Goal: Ask a question: Seek information or help from site administrators or community

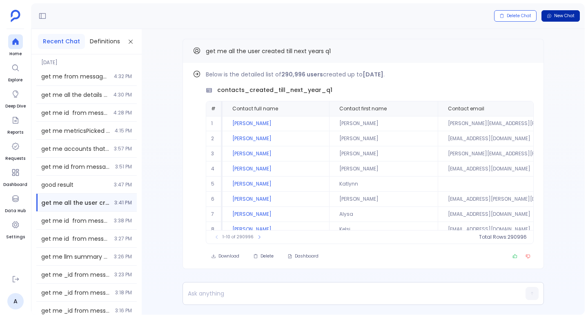
click at [563, 14] on span "New Chat" at bounding box center [564, 16] width 20 height 6
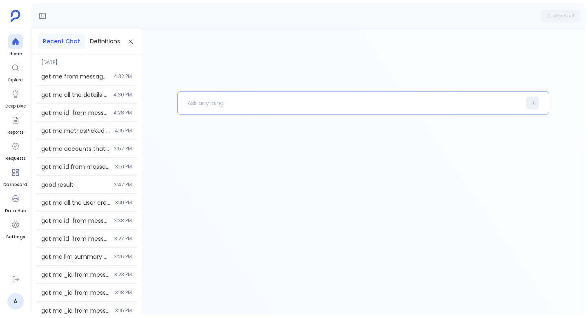
click at [234, 95] on p at bounding box center [349, 102] width 343 height 21
click at [274, 107] on p "give me cases closed in the" at bounding box center [345, 102] width 335 height 21
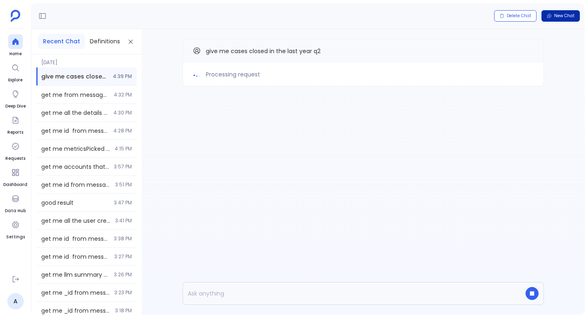
click at [561, 16] on span "New Chat" at bounding box center [564, 16] width 20 height 6
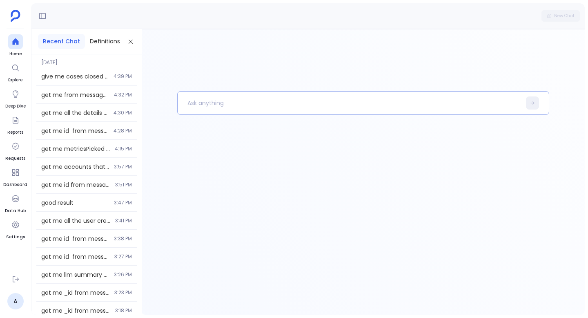
click at [228, 107] on p at bounding box center [349, 102] width 343 height 21
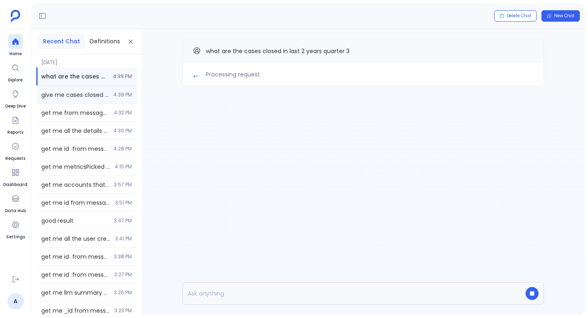
click at [119, 92] on span "4:39 PM" at bounding box center [122, 94] width 18 height 7
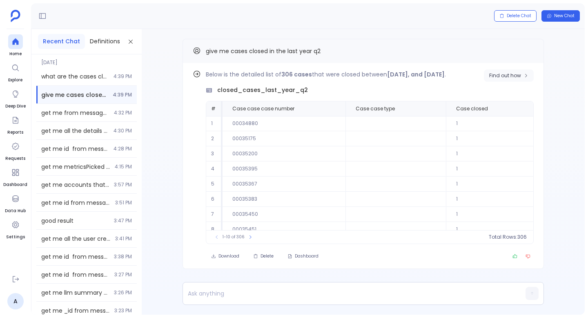
click at [505, 73] on span "Find out how" at bounding box center [505, 75] width 32 height 7
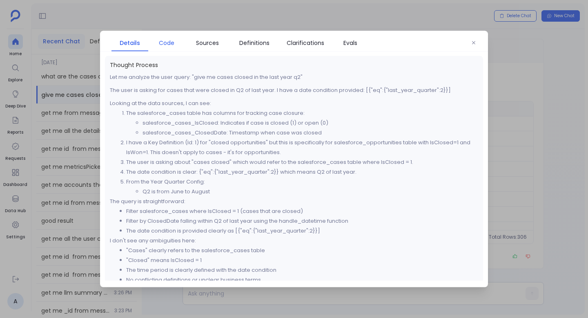
click at [167, 39] on span "Code" at bounding box center [167, 42] width 16 height 9
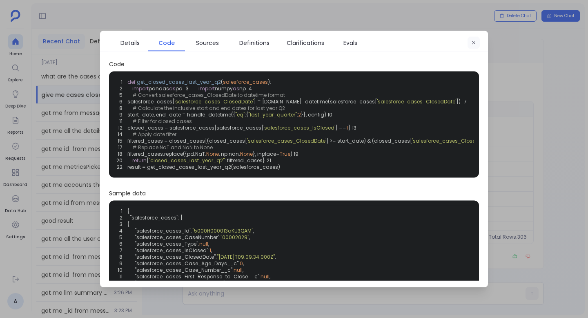
click at [473, 48] on button "button" at bounding box center [473, 43] width 12 height 12
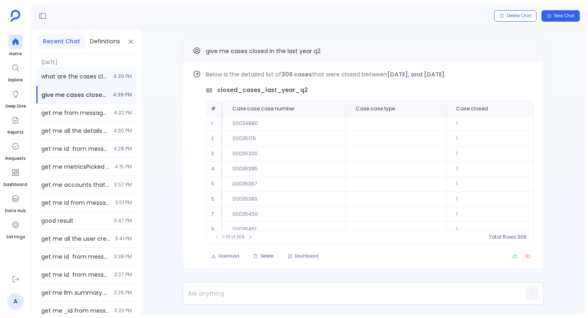
click at [108, 73] on div "what are the cases closed in last 2 years quarter 3 4:39 PM" at bounding box center [86, 76] width 100 height 18
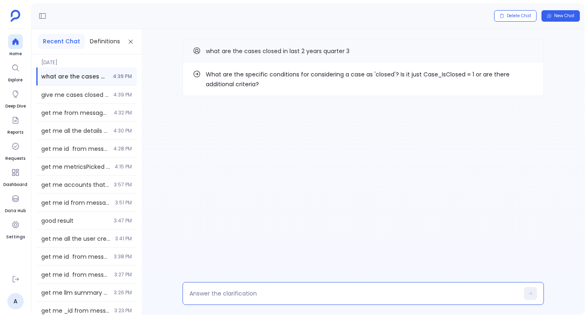
click at [274, 295] on textarea at bounding box center [353, 293] width 329 height 8
type textarea "yes"
type textarea "t"
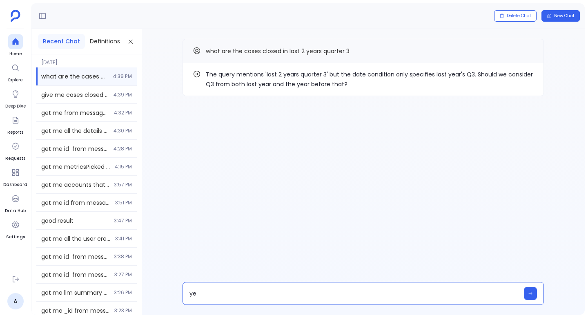
type textarea "yes"
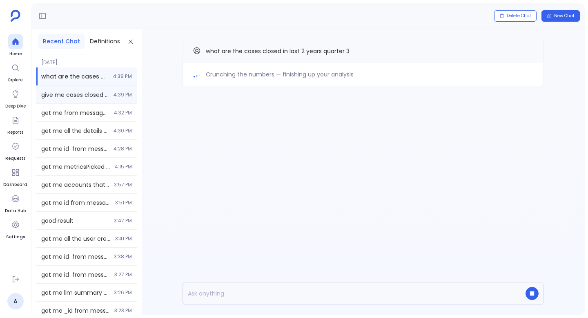
click at [95, 101] on div "give me cases closed in the last year q2 4:39 PM" at bounding box center [86, 95] width 100 height 18
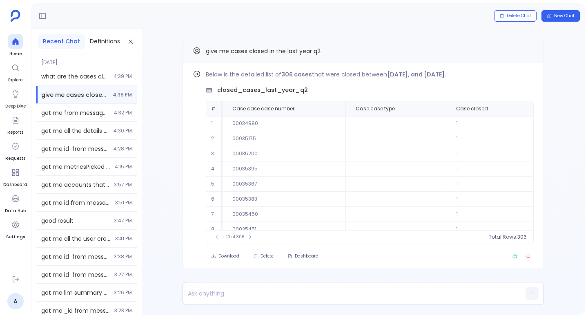
click at [125, 64] on span "[DATE]" at bounding box center [86, 59] width 100 height 11
click at [125, 68] on div "what are the cases closed in last 2 years quarter 3 4:39 PM" at bounding box center [86, 76] width 100 height 18
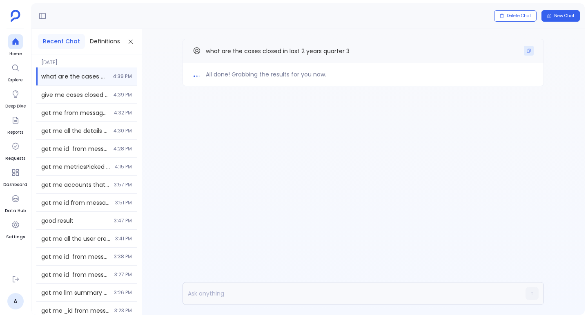
click at [528, 49] on icon "Copy" at bounding box center [529, 51] width 4 height 4
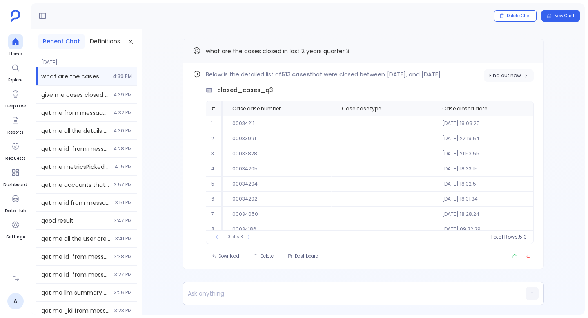
click at [503, 70] on button "Find out how" at bounding box center [509, 75] width 50 height 12
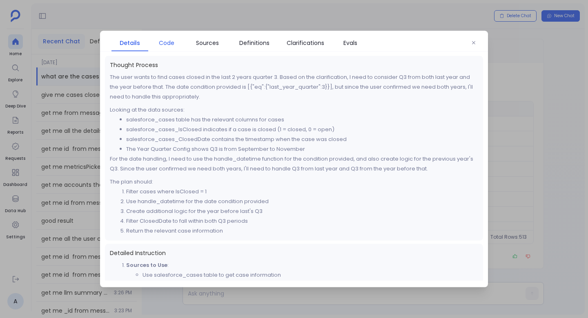
click at [168, 42] on span "Code" at bounding box center [167, 42] width 16 height 9
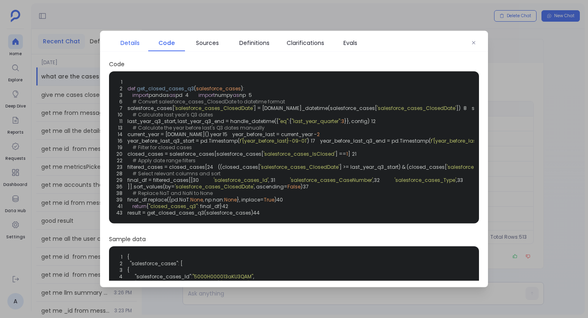
click at [137, 43] on span "Details" at bounding box center [129, 42] width 19 height 9
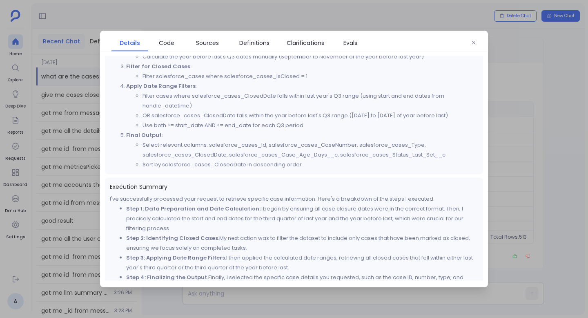
scroll to position [303, 0]
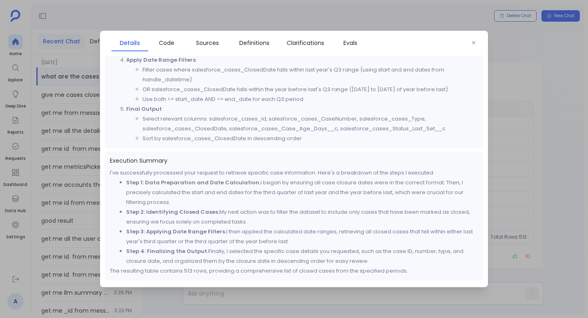
click at [187, 65] on li "Filter cases where salesforce_cases_ClosedDate falls within last year's Q3 rang…" at bounding box center [310, 75] width 336 height 20
click at [176, 45] on span "Code" at bounding box center [166, 42] width 29 height 9
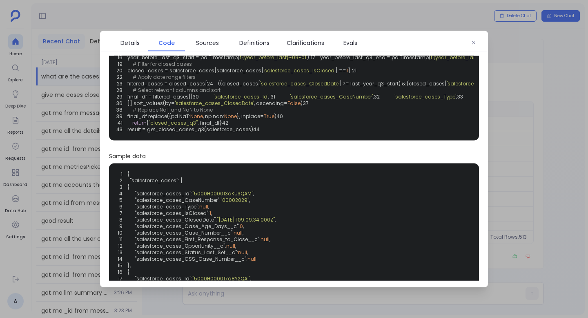
scroll to position [70, 0]
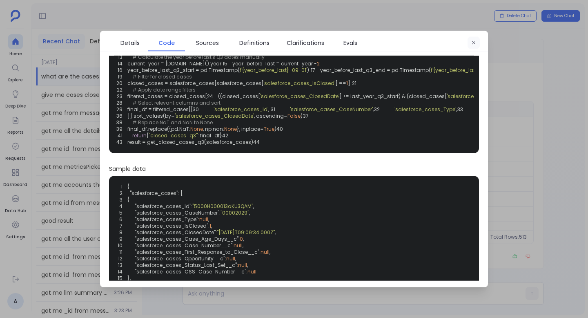
click at [474, 47] on button "button" at bounding box center [473, 43] width 12 height 12
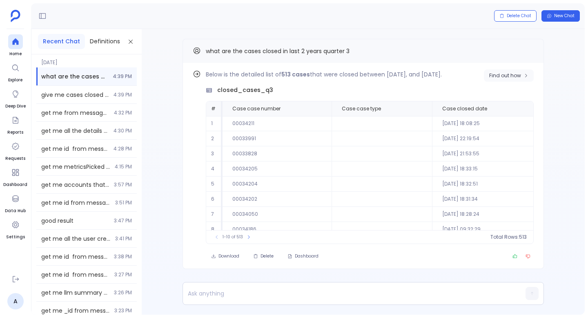
click at [508, 70] on button "Find out how" at bounding box center [509, 75] width 50 height 12
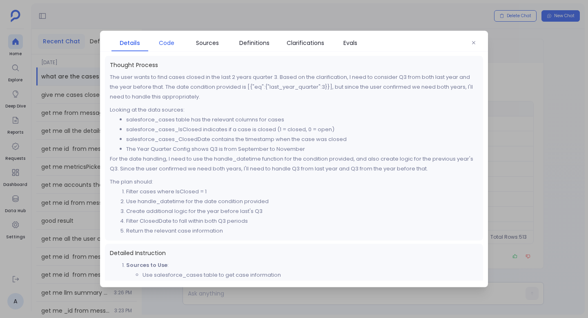
click at [173, 46] on span "Code" at bounding box center [167, 42] width 16 height 9
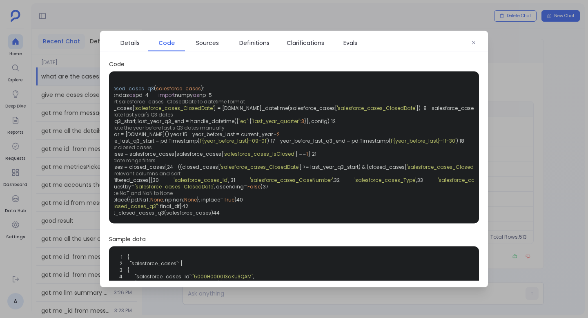
scroll to position [0, 0]
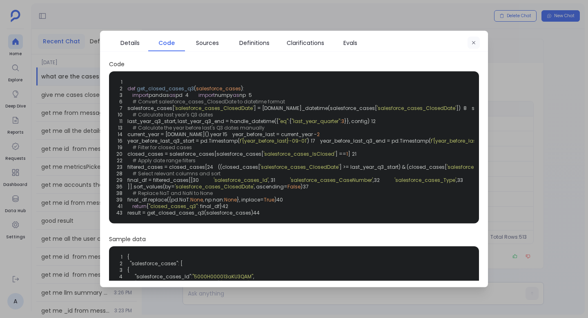
click at [472, 41] on icon "button" at bounding box center [473, 42] width 5 height 5
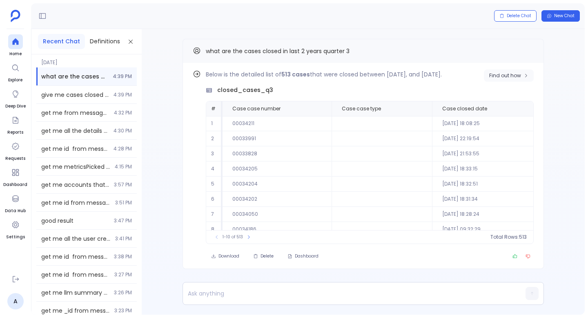
click at [519, 74] on span "Find out how" at bounding box center [505, 75] width 32 height 7
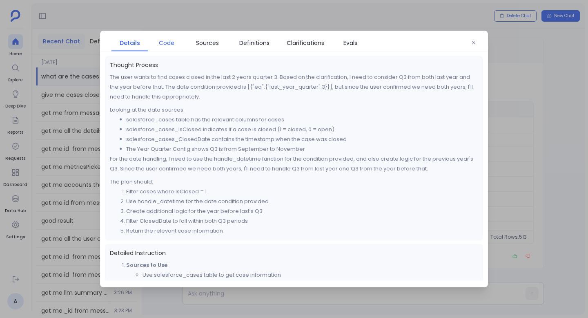
click at [172, 39] on span "Code" at bounding box center [167, 42] width 16 height 9
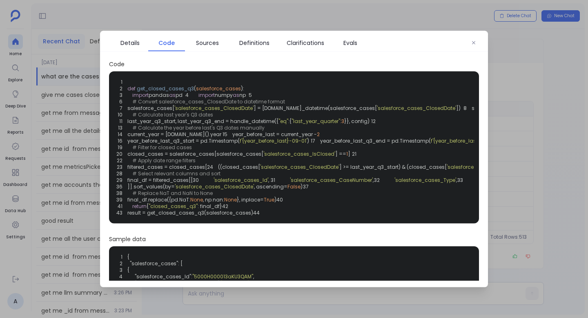
click at [410, 97] on div "1 2 def get_closed_cases_q3 ( salesforce_cases ): 3 import pandas as pd 4 impor…" at bounding box center [294, 147] width 360 height 142
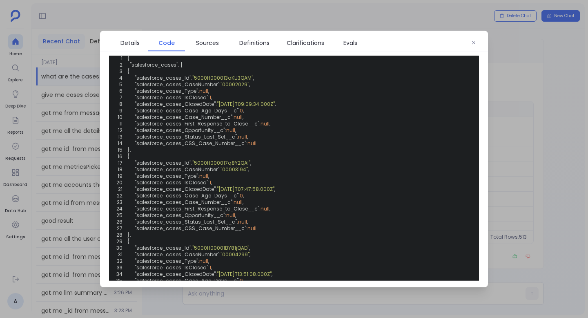
scroll to position [218, 0]
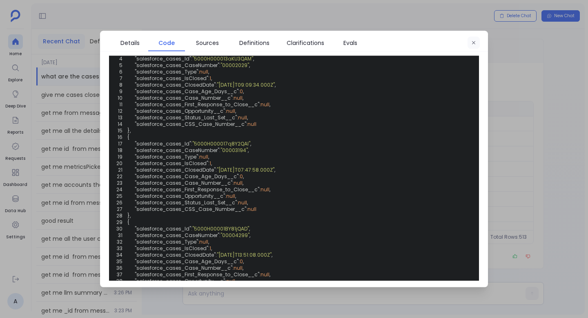
click at [467, 42] on button "button" at bounding box center [473, 43] width 12 height 12
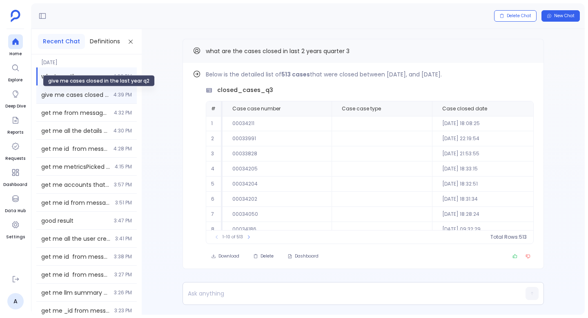
click at [105, 96] on span "give me cases closed in the last year q2" at bounding box center [74, 95] width 67 height 8
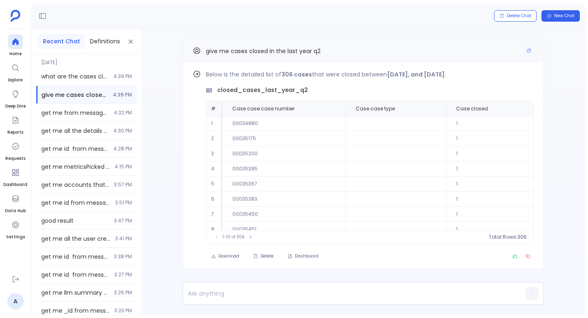
click at [533, 57] on div "give me cases closed in the last year q2" at bounding box center [362, 51] width 361 height 24
click at [527, 48] on icon "Copy" at bounding box center [528, 50] width 5 height 5
click at [559, 16] on span "New Chat" at bounding box center [564, 16] width 20 height 6
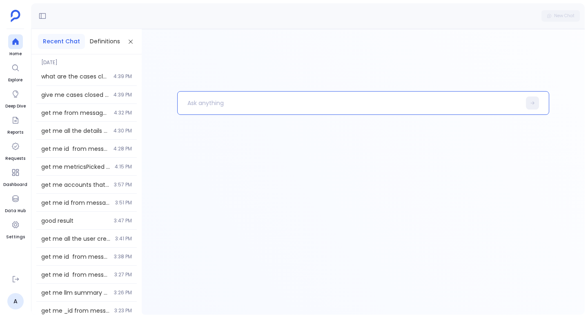
click at [275, 107] on p at bounding box center [349, 102] width 343 height 21
paste p
click at [275, 101] on p "give me cases closed in the last year q2" at bounding box center [345, 102] width 335 height 21
click at [314, 104] on p "give me cases closed in the next year q2" at bounding box center [345, 102] width 335 height 21
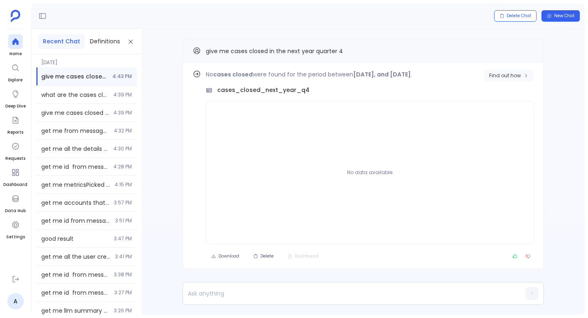
click at [495, 73] on span "Find out how" at bounding box center [505, 75] width 32 height 7
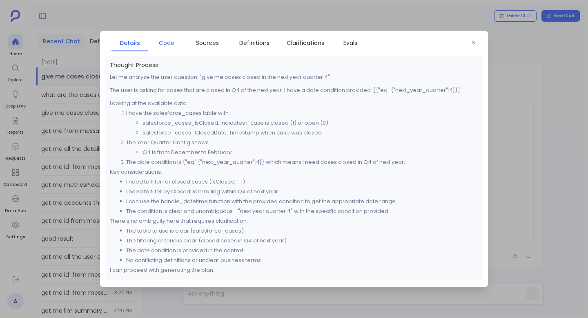
click at [164, 44] on span "Code" at bounding box center [167, 42] width 16 height 9
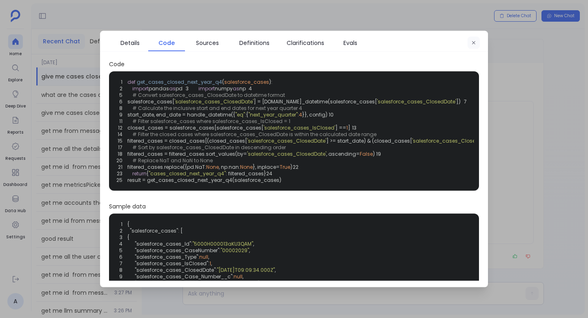
click at [471, 47] on button "button" at bounding box center [473, 43] width 12 height 12
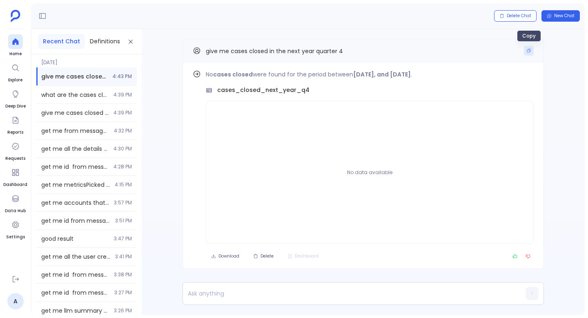
click at [527, 47] on button "Copy" at bounding box center [529, 51] width 10 height 10
click at [286, 295] on p at bounding box center [347, 292] width 329 height 11
paste p
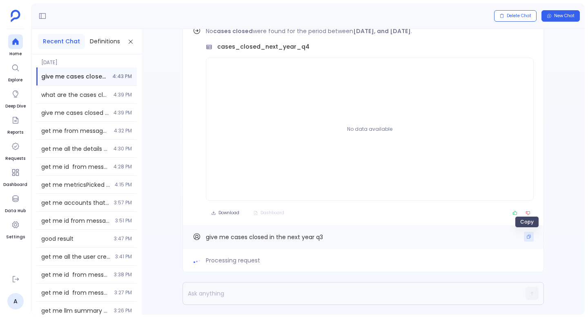
click at [526, 237] on icon "Copy" at bounding box center [528, 236] width 5 height 5
click at [556, 14] on span "New Chat" at bounding box center [564, 16] width 20 height 6
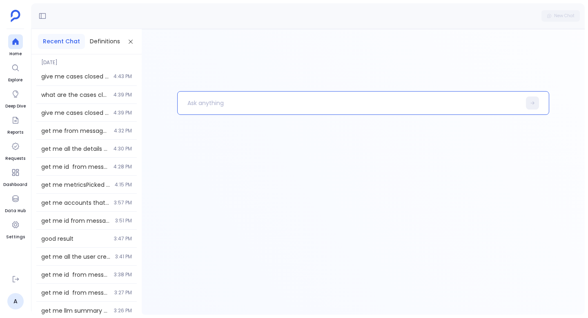
click at [244, 105] on p at bounding box center [349, 102] width 343 height 21
paste p
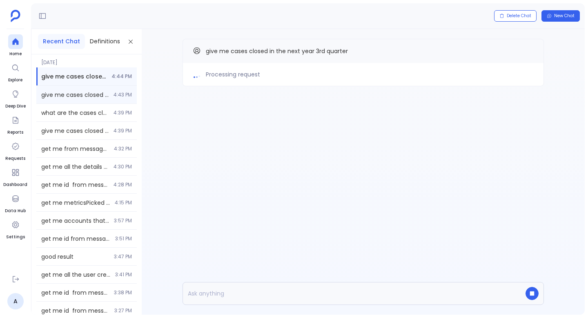
click at [107, 90] on div "give me cases closed in the next year quarter 4 4:43 PM" at bounding box center [86, 95] width 100 height 18
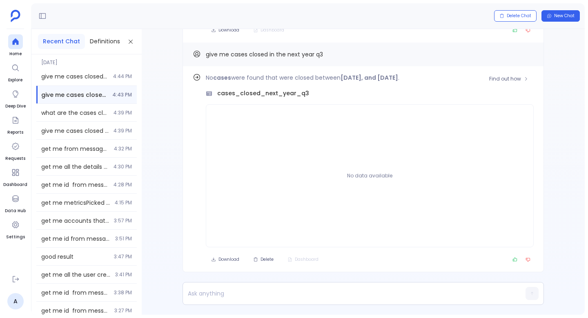
click at [520, 72] on div "Find out how No cases were found that were closed between September 1, 2026, an…" at bounding box center [362, 169] width 361 height 206
click at [520, 76] on span "Find out how" at bounding box center [508, 79] width 39 height 7
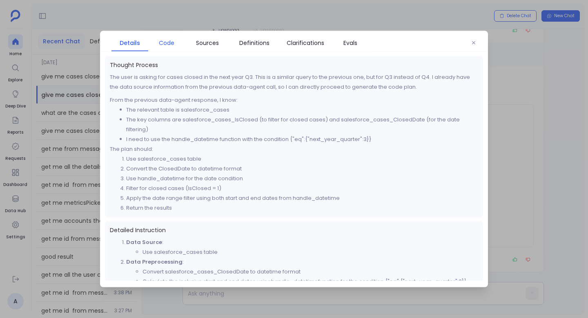
click at [163, 42] on span "Code" at bounding box center [167, 42] width 16 height 9
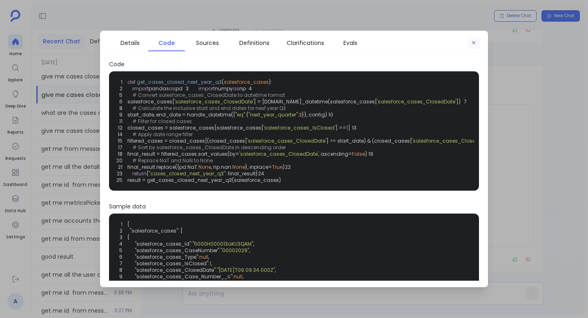
click at [472, 41] on icon "button" at bounding box center [473, 42] width 3 height 3
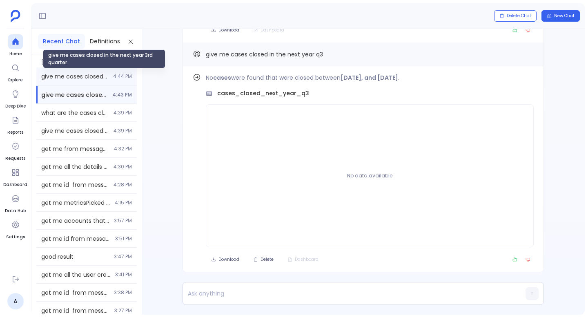
click at [68, 72] on span "give me cases closed in the next year 3rd quarter" at bounding box center [74, 76] width 67 height 8
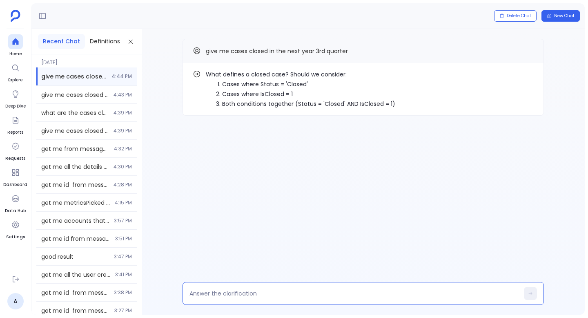
click at [287, 292] on textarea at bounding box center [353, 293] width 329 height 8
type textarea "1."
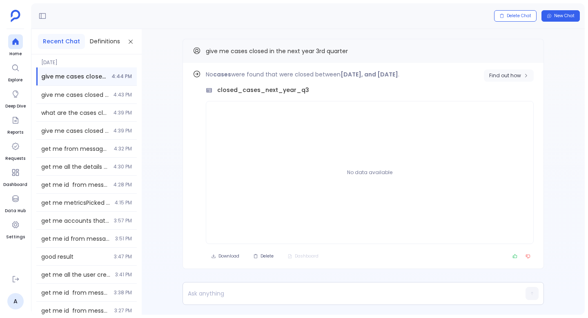
click at [501, 80] on button "Find out how" at bounding box center [509, 75] width 50 height 12
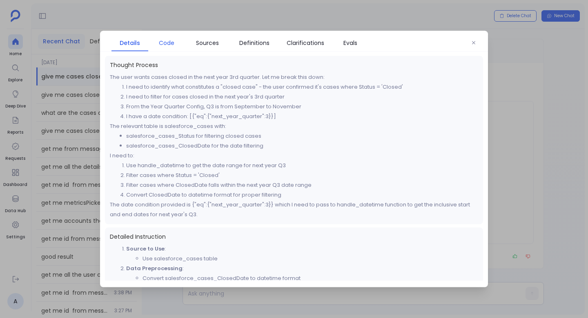
click at [158, 43] on span "Code" at bounding box center [166, 42] width 29 height 9
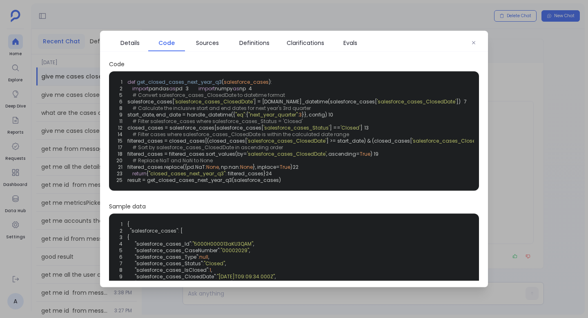
click at [472, 50] on div "Details Code Sources Definitions Clarifications Evals" at bounding box center [294, 41] width 388 height 21
click at [472, 44] on icon "button" at bounding box center [473, 42] width 5 height 5
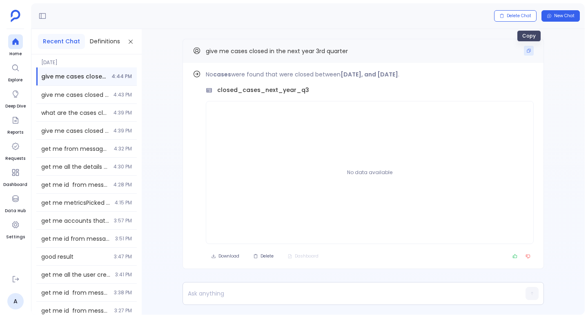
click at [527, 50] on icon "Copy" at bounding box center [528, 50] width 5 height 5
click at [289, 296] on p at bounding box center [347, 292] width 329 height 11
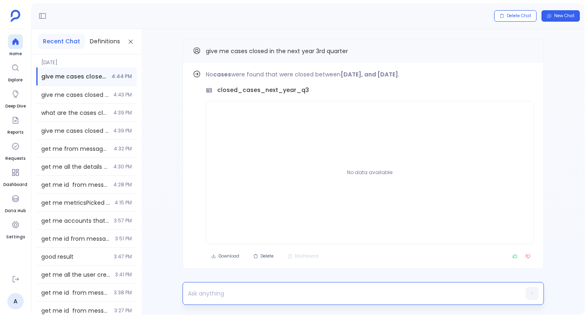
paste p
click at [294, 294] on p "give me cases closed in the next year 3rd quarter" at bounding box center [347, 292] width 329 height 11
drag, startPoint x: 296, startPoint y: 293, endPoint x: 347, endPoint y: 293, distance: 50.6
click at [347, 293] on p "give me cases closed in the next year 3rd quarter" at bounding box center [347, 292] width 329 height 11
click at [267, 292] on p "give me cases closed in the next year" at bounding box center [347, 292] width 329 height 11
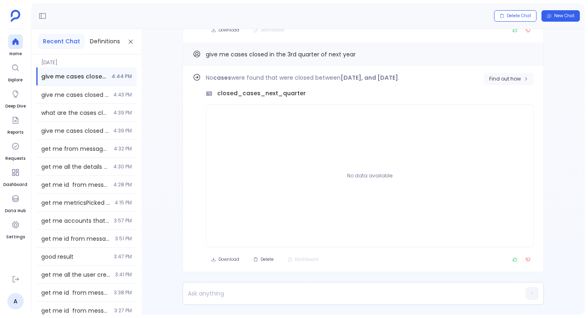
click at [493, 82] on span "Find out how" at bounding box center [505, 79] width 32 height 7
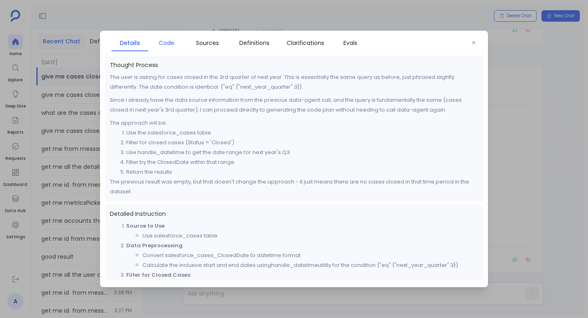
click at [160, 43] on span "Code" at bounding box center [167, 42] width 16 height 9
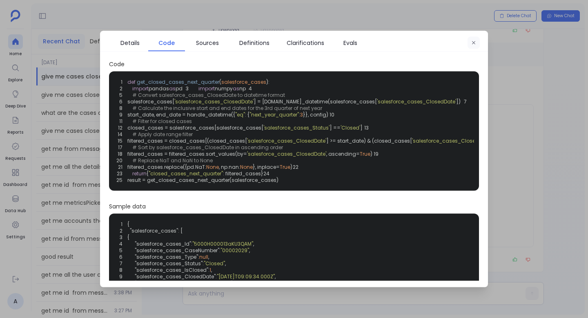
click at [470, 48] on button "button" at bounding box center [473, 43] width 12 height 12
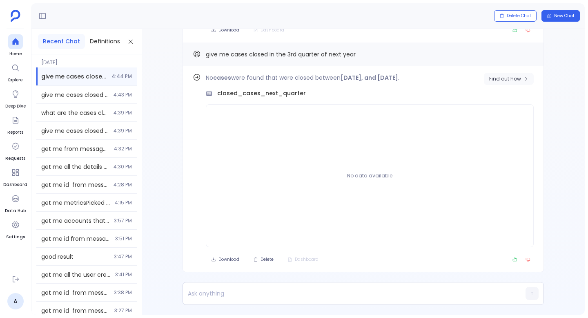
click at [506, 78] on span "Find out how" at bounding box center [505, 79] width 32 height 7
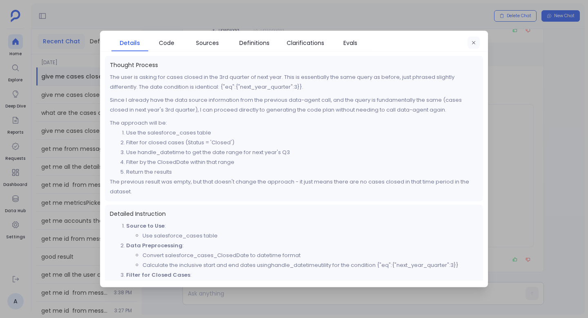
click at [478, 41] on button "button" at bounding box center [473, 43] width 12 height 12
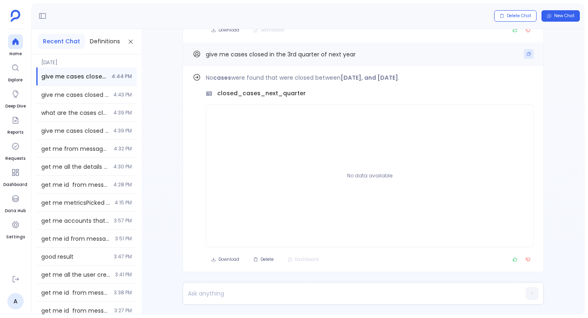
click at [527, 53] on icon "Copy" at bounding box center [528, 53] width 5 height 5
click at [280, 292] on p at bounding box center [347, 292] width 329 height 11
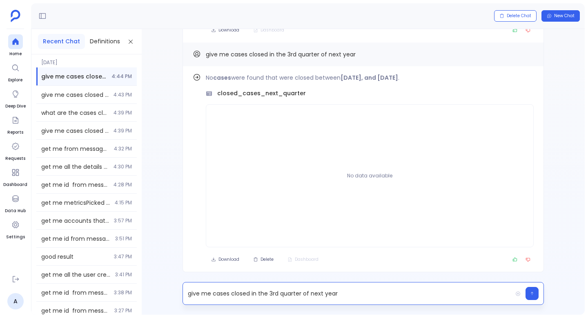
click at [295, 295] on p "give me cases closed in the 3rd quarter of next year" at bounding box center [347, 292] width 329 height 11
click at [295, 294] on p "give me cases closed in the 3rd quarter of next year" at bounding box center [347, 292] width 329 height 11
click at [303, 294] on p "give me cases closed in the 3rd quarter of next year" at bounding box center [347, 292] width 329 height 11
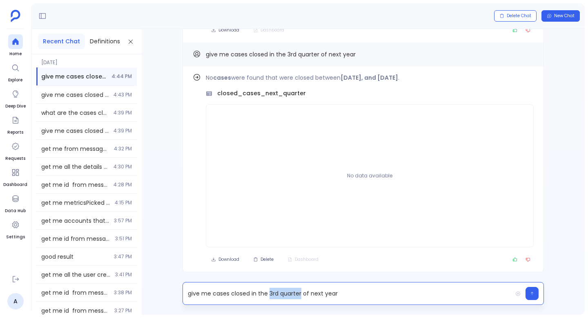
drag, startPoint x: 300, startPoint y: 293, endPoint x: 269, endPoint y: 294, distance: 31.8
click at [269, 294] on p "give me cases closed in the 3rd quarter of next year" at bounding box center [347, 292] width 329 height 11
click at [292, 296] on p "give me cases closed in the q3 of next year" at bounding box center [347, 292] width 329 height 11
click at [316, 295] on p "give me cases closed in the q3 of last year" at bounding box center [347, 292] width 329 height 11
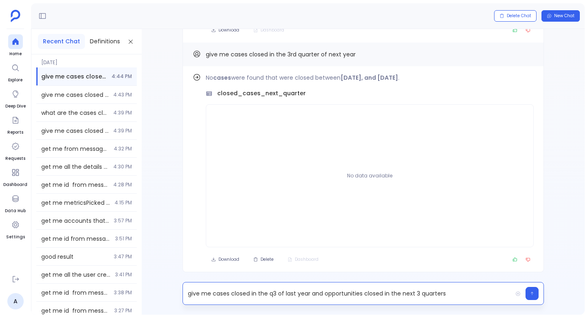
click at [270, 295] on p "give me cases closed in the q3 of last year and opportunities closed in the nex…" at bounding box center [347, 292] width 329 height 11
click at [252, 293] on p "give me cases closed in the q3 of last year and opportunities closed in the nex…" at bounding box center [347, 292] width 329 height 11
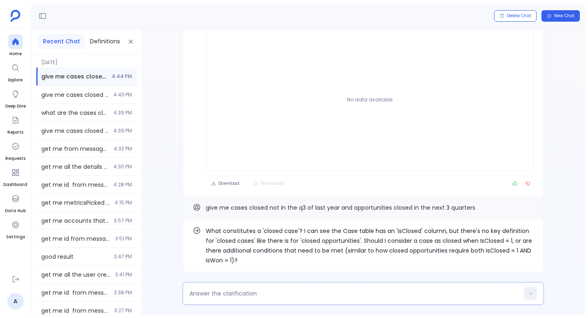
click at [301, 290] on textarea at bounding box center [353, 293] width 329 height 8
type textarea "yes"
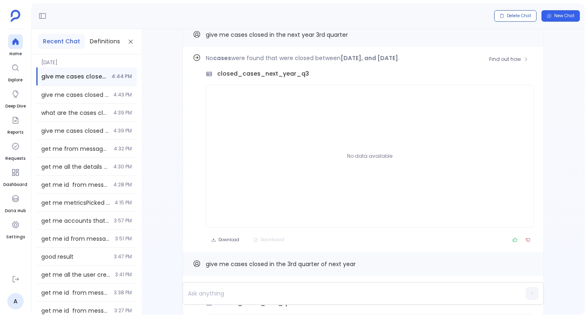
scroll to position [-465, 0]
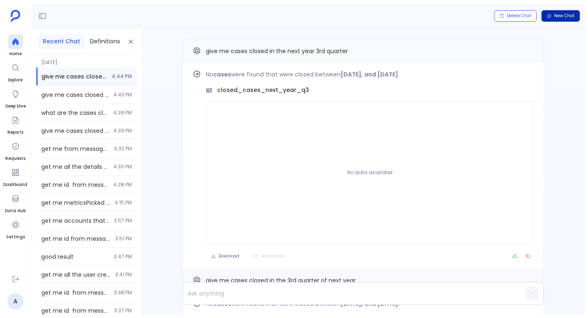
click at [555, 16] on span "New Chat" at bounding box center [564, 16] width 20 height 6
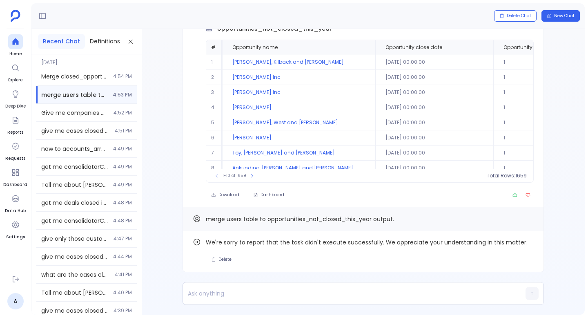
scroll to position [-61, 0]
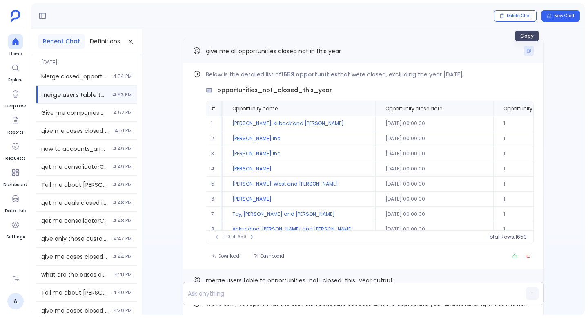
click at [527, 53] on button "Copy" at bounding box center [529, 51] width 10 height 10
click at [572, 18] on span "New Chat" at bounding box center [564, 16] width 20 height 6
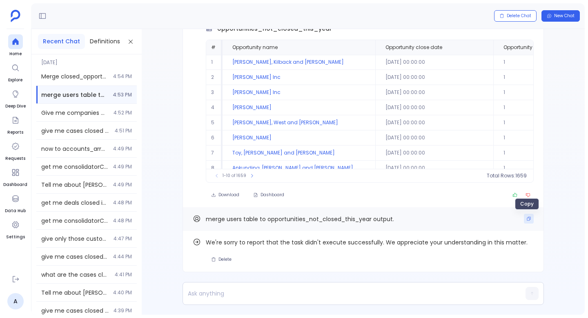
click at [525, 216] on button "Copy" at bounding box center [529, 219] width 10 height 10
click at [554, 15] on span "New Chat" at bounding box center [564, 16] width 20 height 6
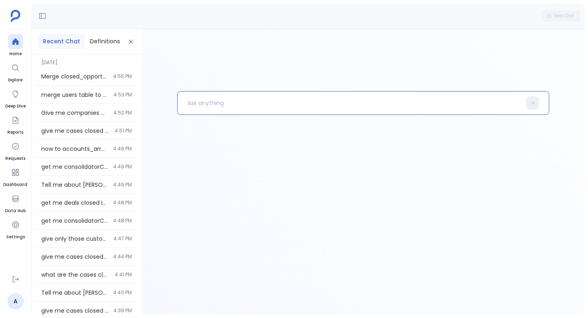
click at [220, 100] on p at bounding box center [349, 102] width 343 height 21
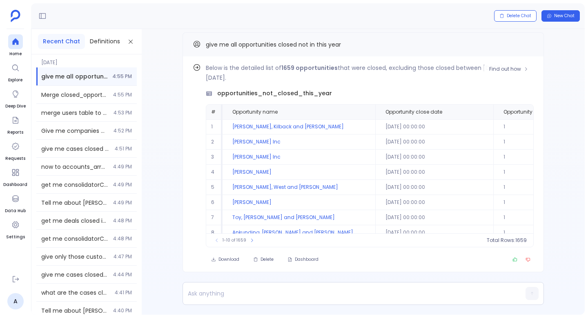
scroll to position [-7, 0]
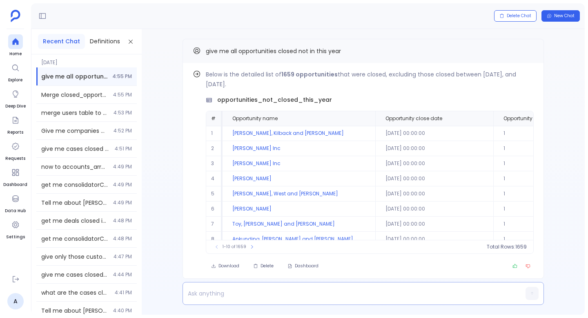
click at [250, 298] on p at bounding box center [347, 292] width 329 height 11
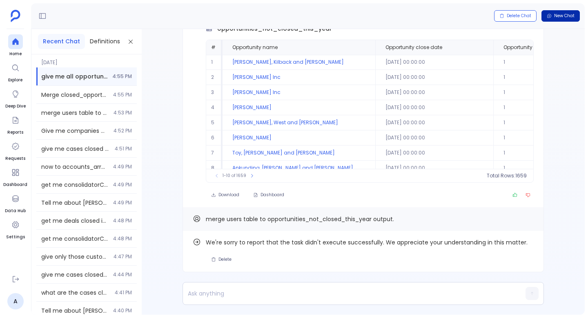
click at [573, 16] on span "New Chat" at bounding box center [564, 16] width 20 height 6
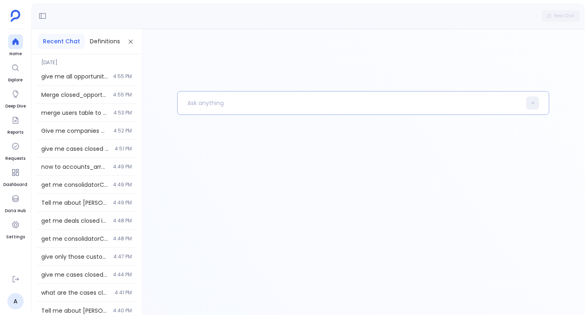
click at [228, 106] on p at bounding box center [349, 102] width 343 height 21
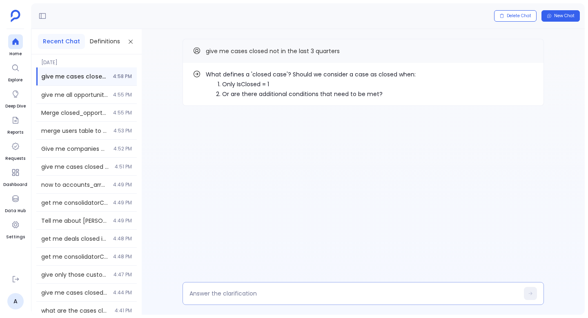
click at [282, 291] on textarea at bounding box center [353, 293] width 329 height 8
type textarea "1."
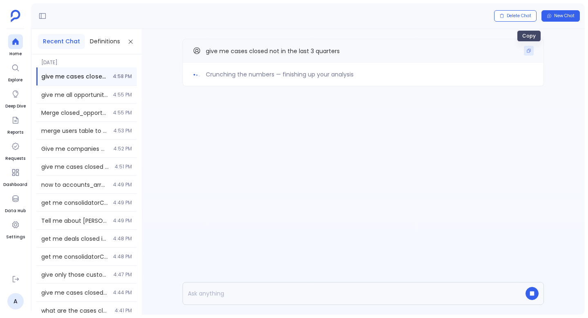
click at [527, 49] on icon "Copy" at bounding box center [528, 50] width 5 height 5
click at [567, 13] on span "New Chat" at bounding box center [564, 16] width 20 height 6
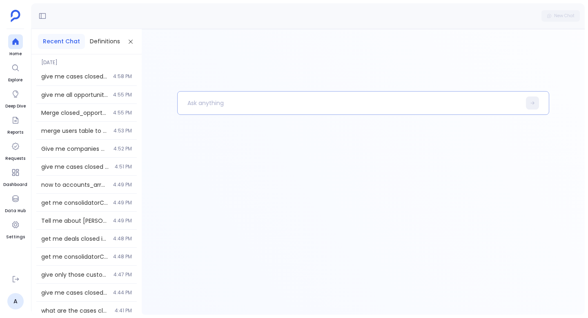
click at [299, 98] on p at bounding box center [349, 102] width 343 height 21
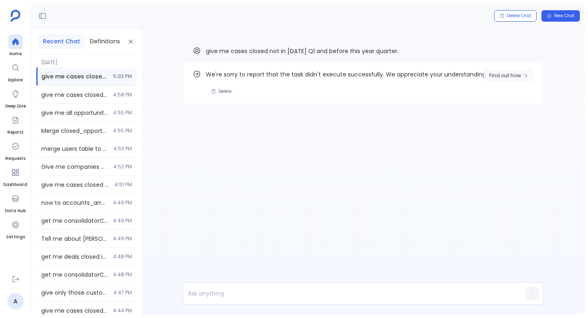
click at [505, 72] on span "Find out how" at bounding box center [505, 75] width 32 height 7
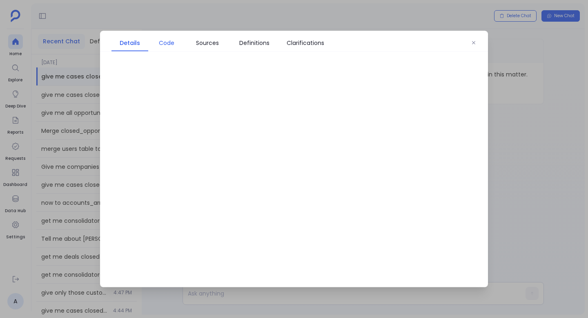
click at [159, 43] on span "Code" at bounding box center [167, 42] width 16 height 9
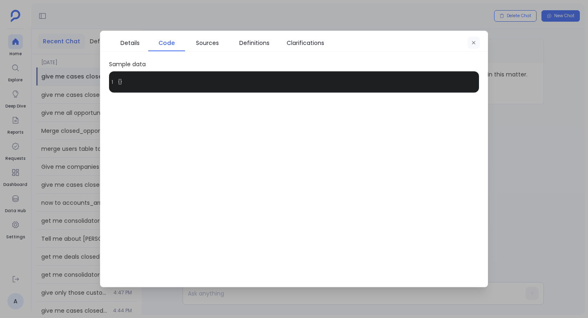
click at [470, 40] on button "button" at bounding box center [473, 43] width 12 height 12
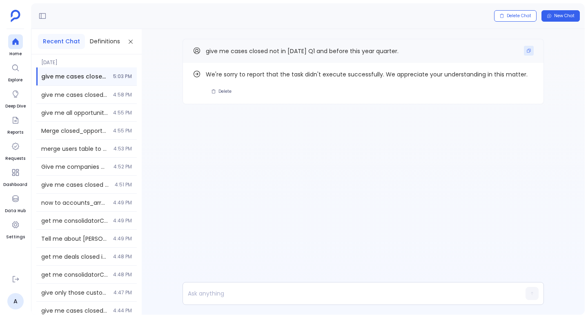
click at [526, 51] on icon "Copy" at bounding box center [528, 50] width 5 height 5
click at [566, 18] on span "New Chat" at bounding box center [564, 16] width 20 height 6
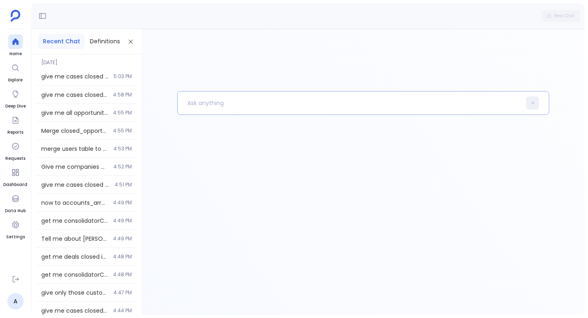
click at [273, 100] on p at bounding box center [349, 102] width 343 height 21
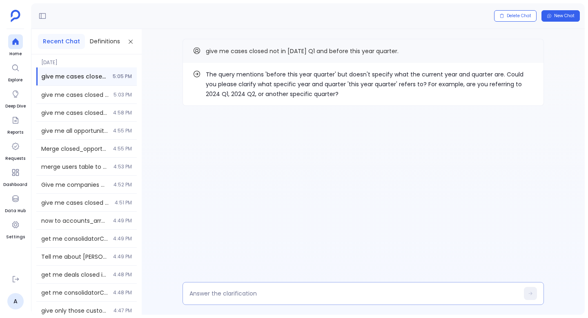
click at [305, 300] on div at bounding box center [362, 293] width 361 height 23
click at [298, 294] on textarea at bounding box center [353, 293] width 329 height 8
type textarea "no"
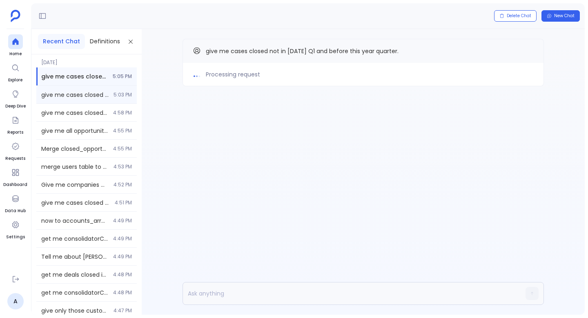
click at [116, 91] on div "give me cases closed not in 2023 Q1 and before this year quarter. 5:03 PM" at bounding box center [86, 95] width 100 height 18
click at [104, 98] on span "give me cases closed not in 2023 Q1 and before this year quarter." at bounding box center [74, 95] width 67 height 8
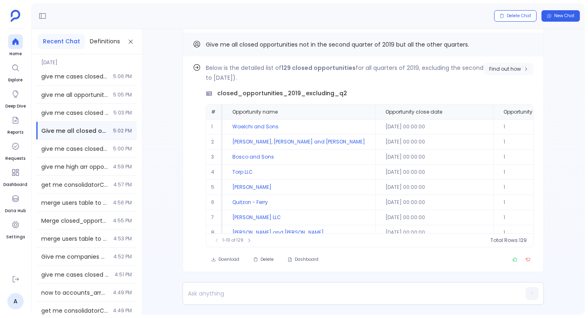
click at [493, 71] on span "Find out how" at bounding box center [505, 69] width 32 height 7
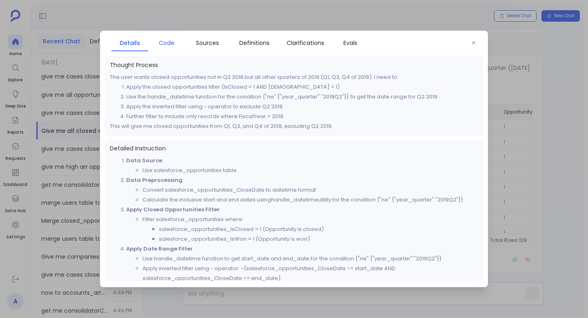
click at [170, 42] on span "Code" at bounding box center [167, 42] width 16 height 9
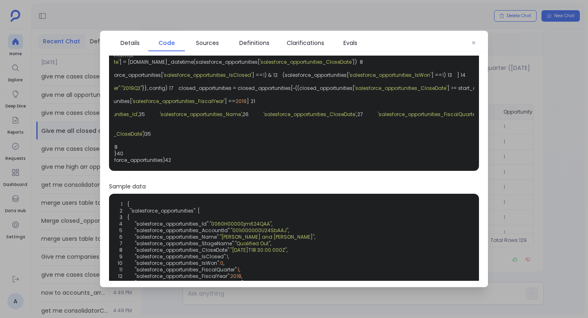
scroll to position [0, 165]
click at [478, 43] on button "button" at bounding box center [473, 43] width 12 height 12
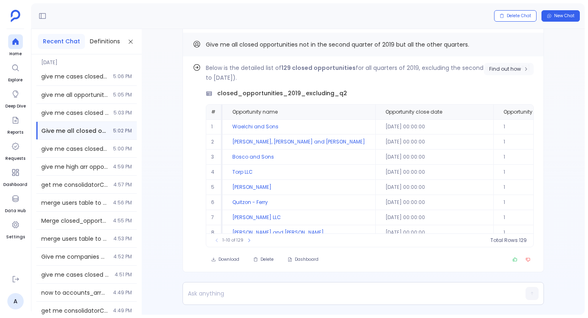
click at [509, 65] on button "Find out how" at bounding box center [509, 69] width 50 height 12
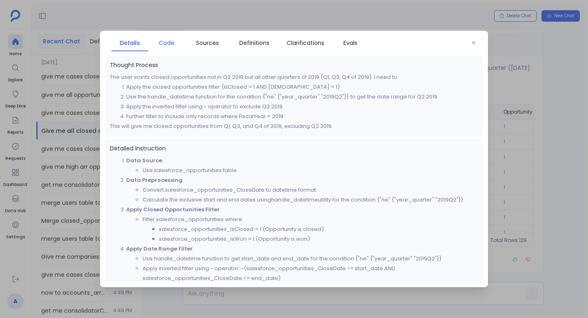
click at [162, 44] on span "Code" at bounding box center [167, 42] width 16 height 9
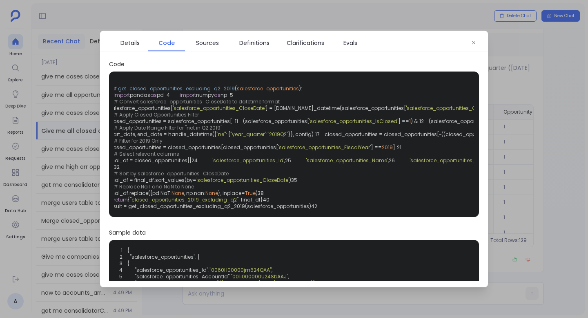
scroll to position [0, 0]
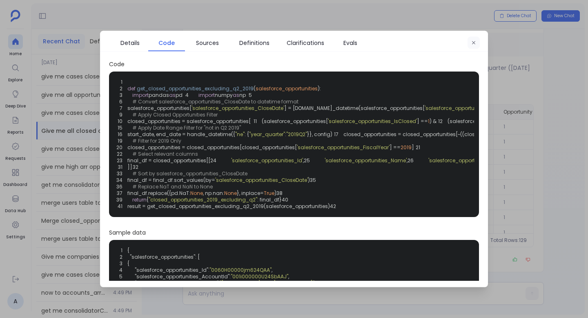
click at [472, 42] on icon "button" at bounding box center [473, 42] width 5 height 5
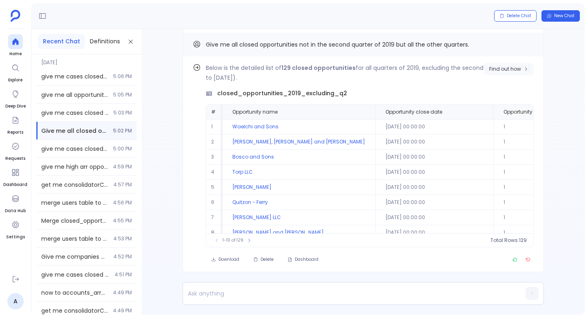
click at [502, 71] on span "Find out how" at bounding box center [505, 69] width 32 height 7
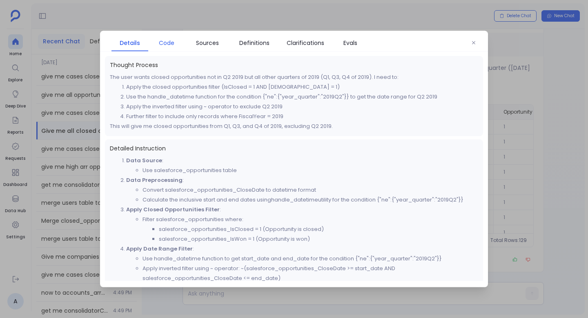
click at [168, 47] on link "Code" at bounding box center [166, 42] width 37 height 17
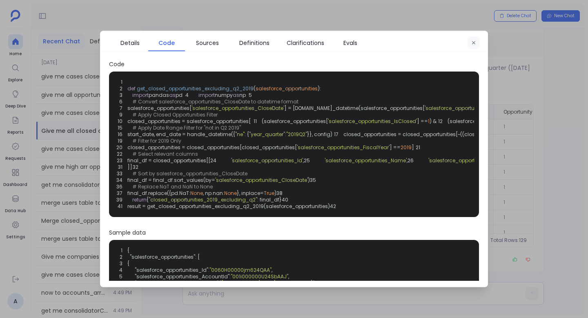
click at [475, 39] on button "button" at bounding box center [473, 43] width 12 height 12
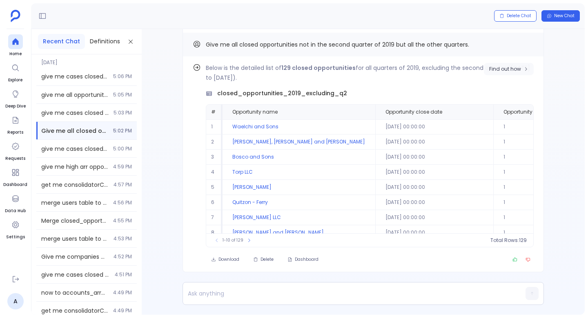
click at [490, 66] on span "Find out how" at bounding box center [505, 69] width 32 height 7
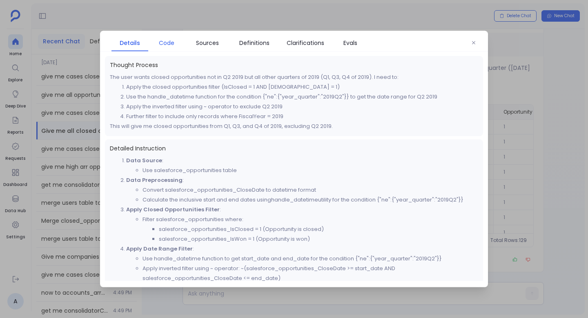
click at [156, 42] on span "Code" at bounding box center [166, 42] width 29 height 9
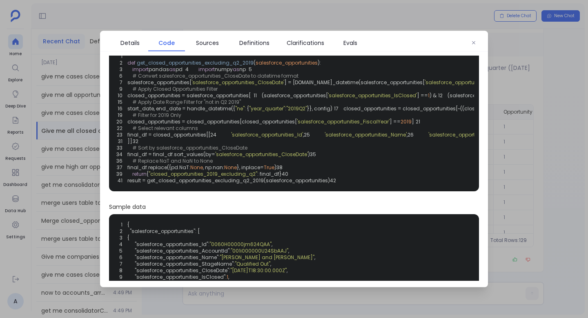
scroll to position [38, 0]
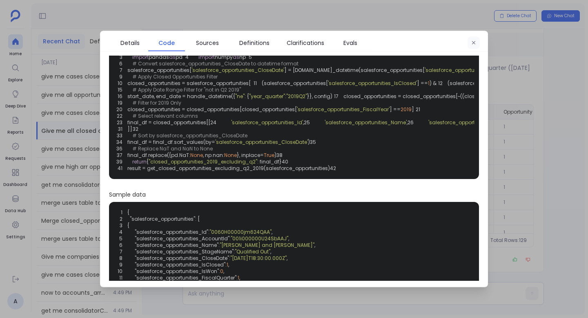
click at [474, 46] on button "button" at bounding box center [473, 43] width 12 height 12
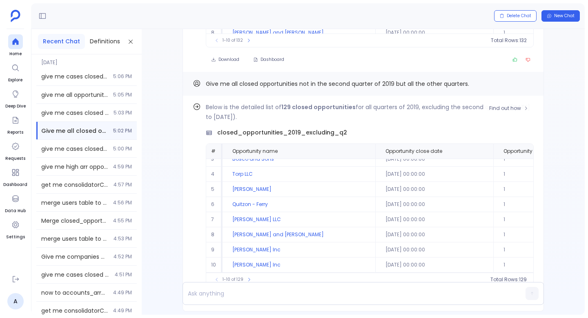
scroll to position [-236, 0]
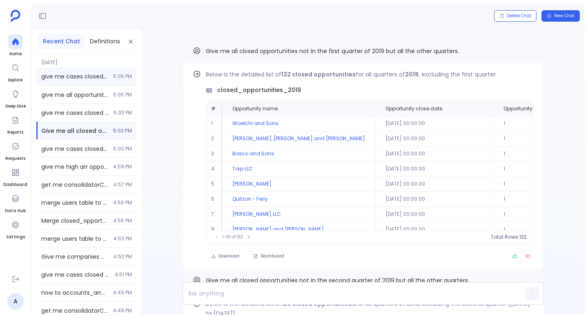
click at [86, 73] on span "give me cases closed not in 2023 Q1 and before this year quarter." at bounding box center [74, 76] width 67 height 8
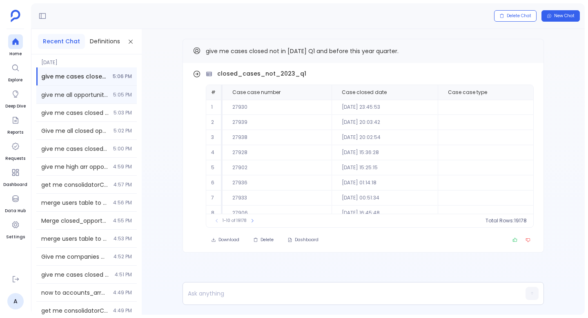
click at [107, 94] on div "give me all opportunities closed in this year. 5:05 PM" at bounding box center [86, 95] width 100 height 18
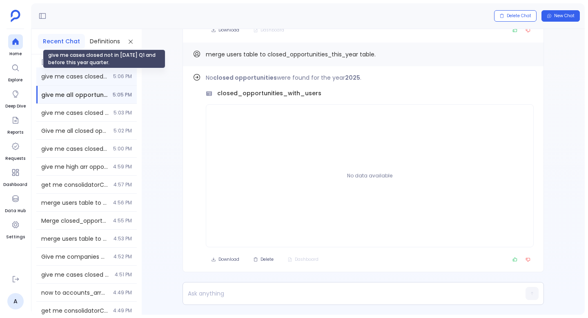
click at [103, 80] on span "give me cases closed not in 2023 Q1 and before this year quarter." at bounding box center [74, 76] width 67 height 8
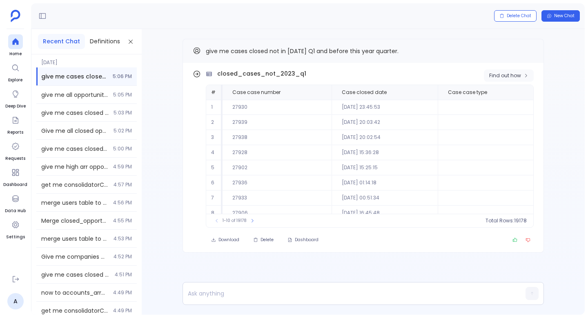
click at [503, 70] on button "Find out how" at bounding box center [509, 75] width 50 height 12
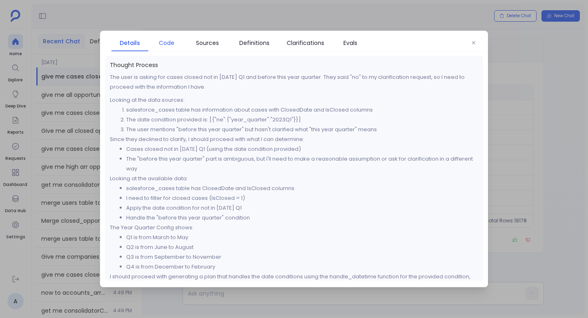
click at [161, 37] on link "Code" at bounding box center [166, 42] width 37 height 17
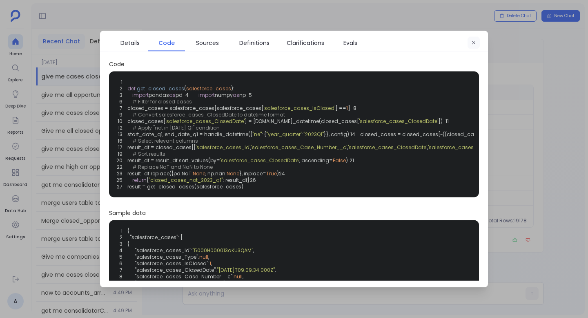
click at [467, 41] on button "button" at bounding box center [473, 43] width 12 height 12
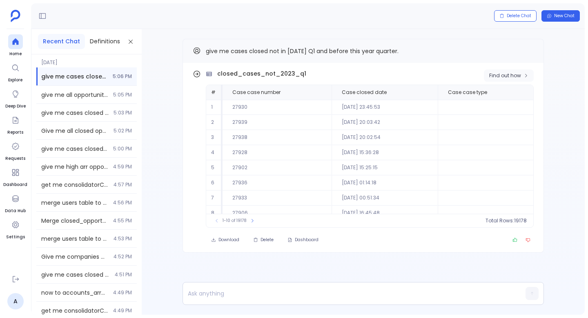
click at [501, 77] on span "Find out how" at bounding box center [505, 75] width 32 height 7
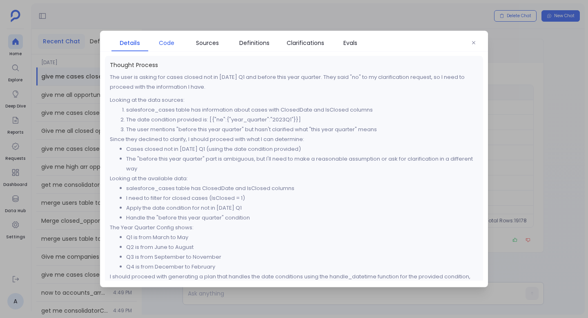
click at [155, 41] on span "Code" at bounding box center [166, 42] width 29 height 9
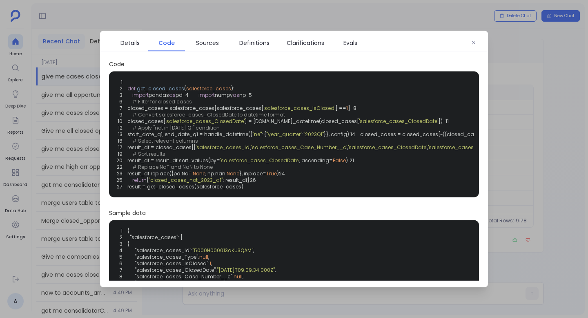
click at [480, 42] on div "Details Code Sources Definitions Clarifications Evals" at bounding box center [294, 41] width 388 height 21
click at [467, 42] on div "Details Code Sources Definitions Clarifications Evals" at bounding box center [294, 41] width 388 height 21
click at [477, 45] on button "button" at bounding box center [473, 43] width 12 height 12
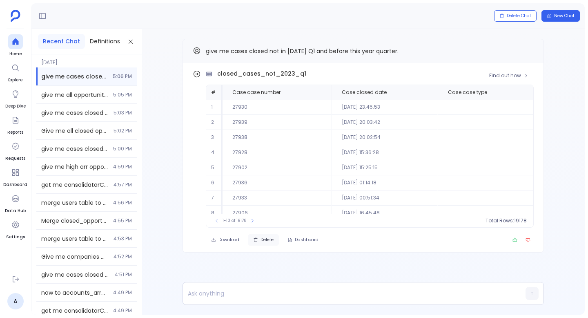
click at [265, 243] on button "Delete" at bounding box center [263, 239] width 31 height 11
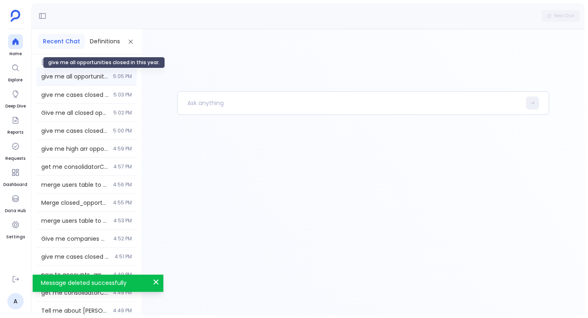
click at [92, 76] on span "give me all opportunities closed in this year." at bounding box center [74, 76] width 67 height 8
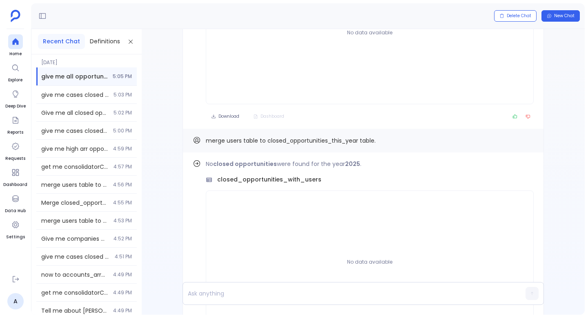
scroll to position [-78, 0]
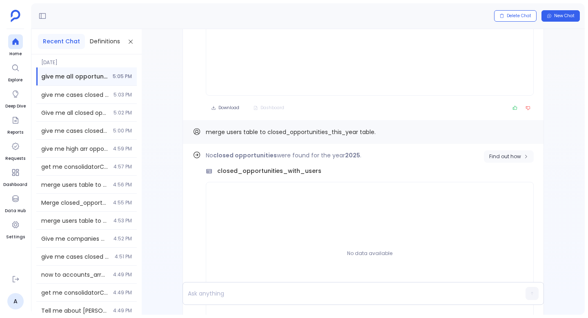
click at [502, 156] on span "Find out how" at bounding box center [505, 156] width 32 height 7
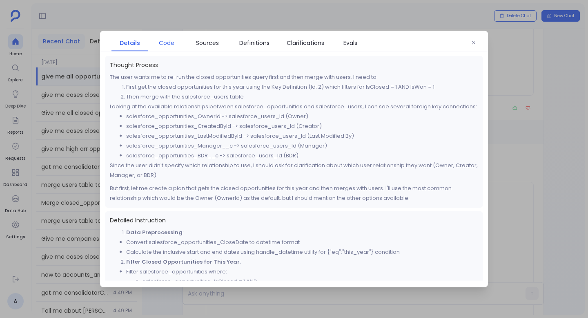
click at [160, 45] on span "Code" at bounding box center [167, 42] width 16 height 9
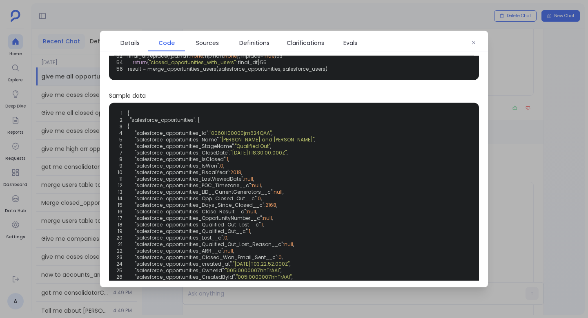
scroll to position [170, 0]
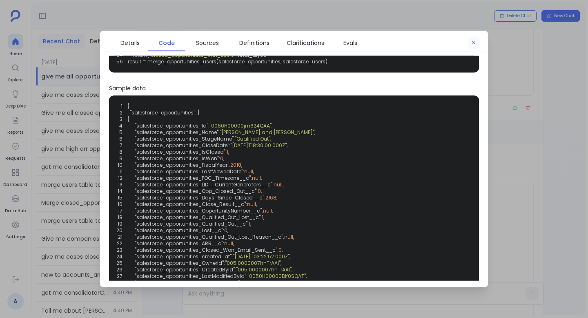
click at [470, 43] on button "button" at bounding box center [473, 43] width 12 height 12
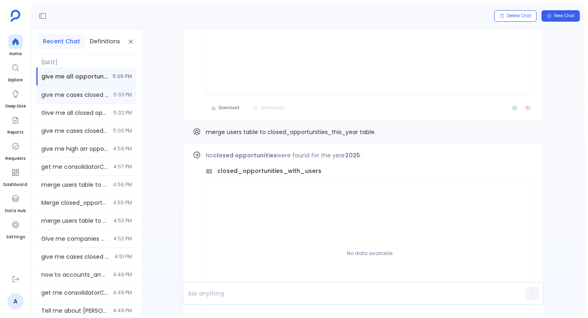
click at [54, 98] on span "give me cases closed not in 2023 Q1 and before this year quarter." at bounding box center [74, 95] width 67 height 8
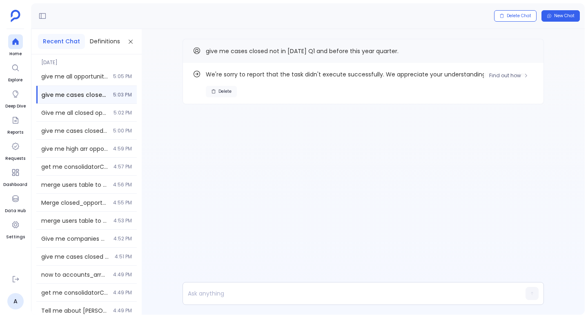
click at [211, 88] on button "Delete" at bounding box center [221, 91] width 31 height 11
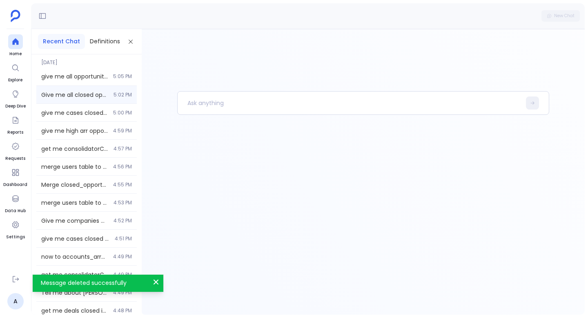
click at [110, 91] on div "Give me all closed opportunities not in the second quarter of 2019 but all the …" at bounding box center [86, 95] width 100 height 18
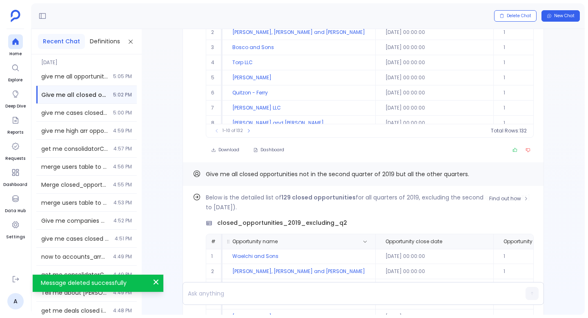
scroll to position [-236, 0]
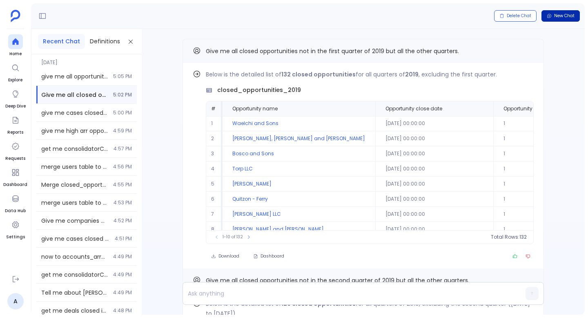
click at [569, 19] on button "New Chat" at bounding box center [560, 15] width 38 height 11
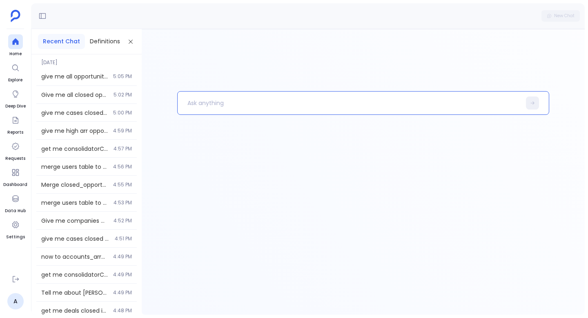
click at [318, 109] on p at bounding box center [349, 102] width 343 height 21
click at [79, 81] on div "give me all opportunities closed in this year. 5:05 PM" at bounding box center [86, 76] width 100 height 18
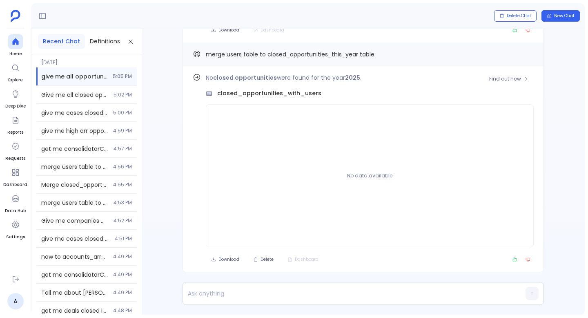
scroll to position [-226, 0]
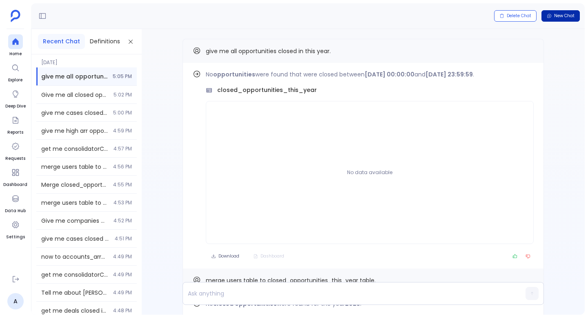
click at [560, 20] on button "New Chat" at bounding box center [560, 15] width 38 height 11
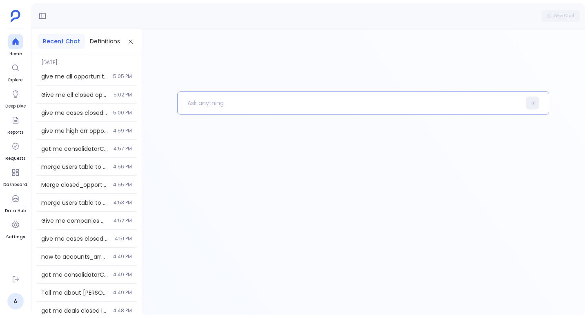
click at [274, 100] on p at bounding box center [349, 102] width 343 height 21
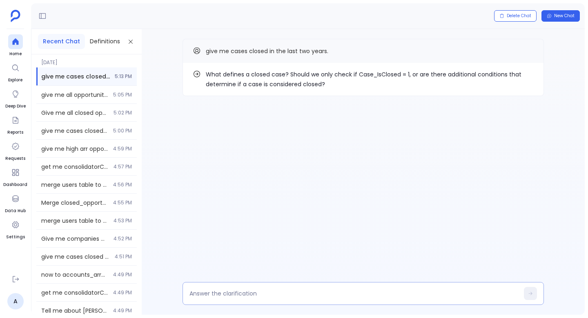
click at [287, 302] on div at bounding box center [362, 293] width 361 height 23
click at [276, 293] on textarea at bounding box center [353, 293] width 329 height 8
type textarea "yes"
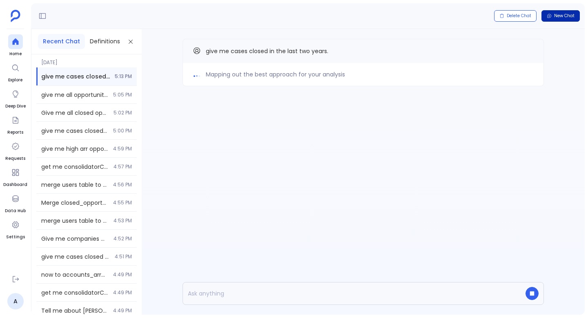
click at [572, 18] on span "New Chat" at bounding box center [564, 16] width 20 height 6
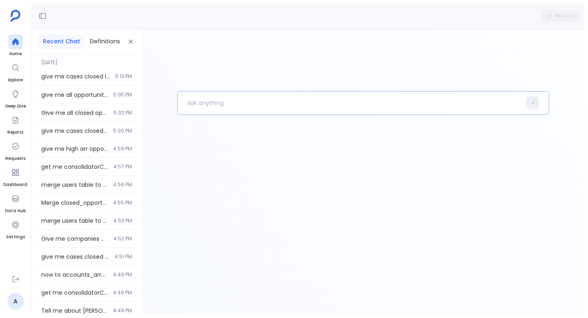
click at [268, 105] on p at bounding box center [349, 102] width 343 height 21
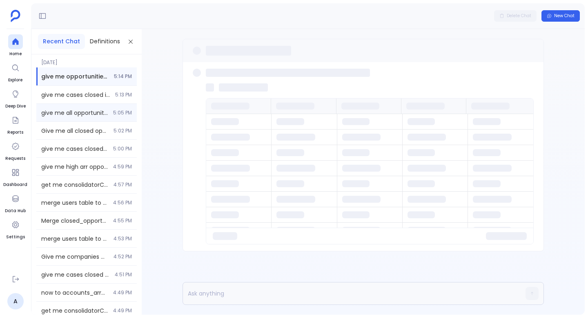
click at [101, 105] on div "give me all opportunities closed in this year. 5:05 PM" at bounding box center [86, 113] width 100 height 18
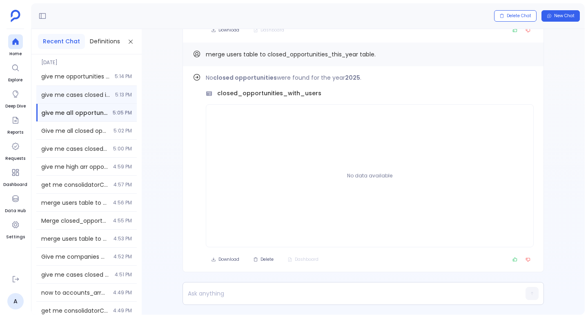
click at [96, 98] on span "give me cases closed in the last two years." at bounding box center [75, 95] width 69 height 8
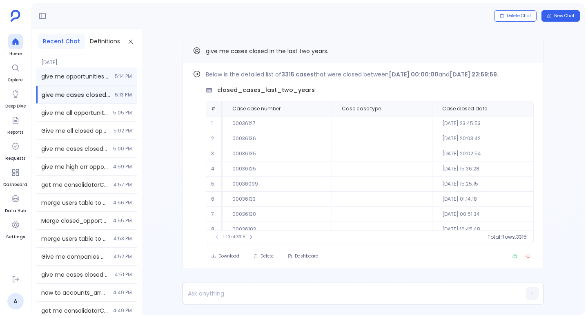
click at [115, 82] on div "give me opportunities closed in the last year and also give the account associa…" at bounding box center [86, 76] width 100 height 18
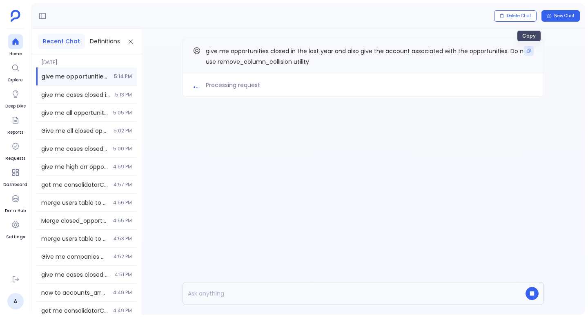
click at [528, 52] on icon "Copy" at bounding box center [528, 50] width 5 height 5
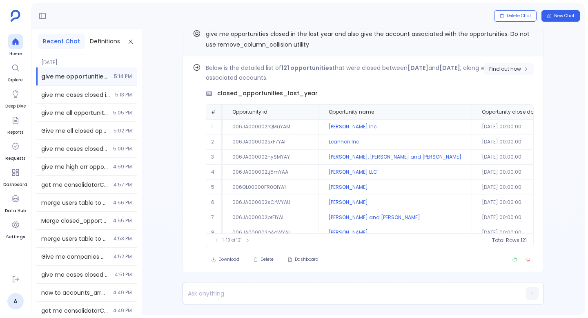
click at [507, 65] on button "Find out how" at bounding box center [509, 69] width 50 height 12
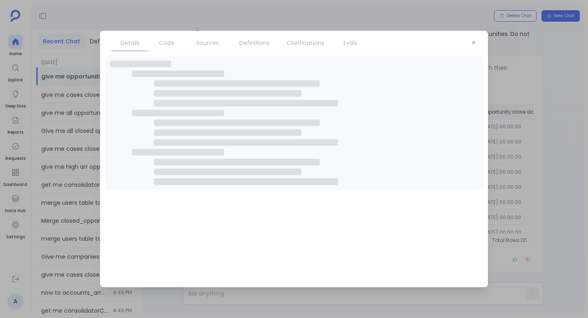
click at [163, 48] on link "Code" at bounding box center [166, 42] width 37 height 17
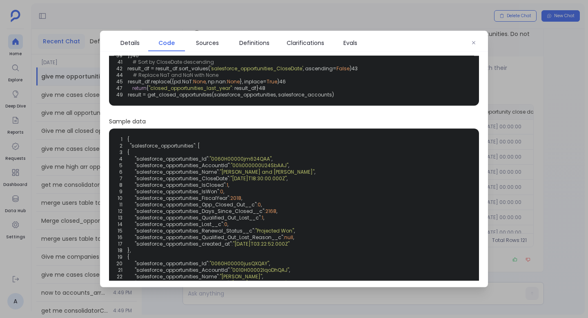
scroll to position [167, 0]
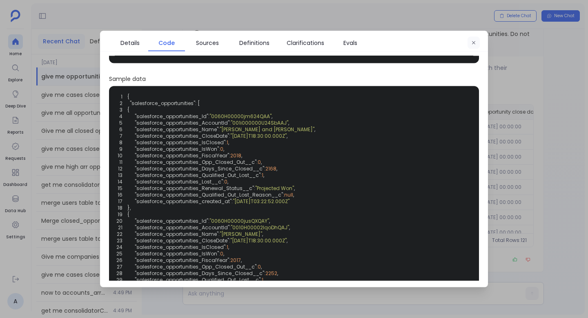
click at [474, 42] on icon "button" at bounding box center [473, 42] width 3 height 3
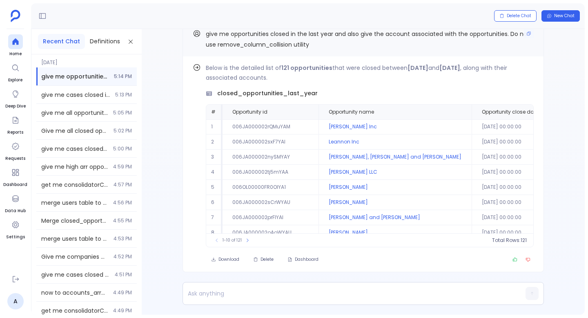
scroll to position [-17, 0]
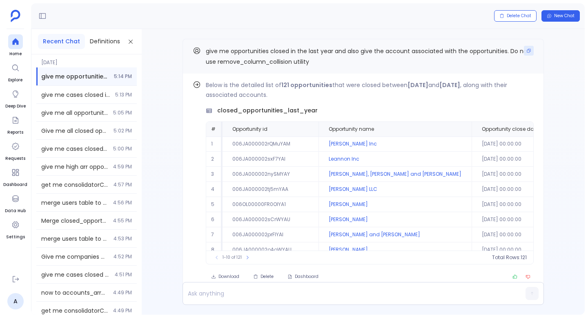
click at [529, 51] on icon "Copy" at bounding box center [528, 50] width 5 height 5
click at [554, 16] on button "New Chat" at bounding box center [560, 15] width 38 height 11
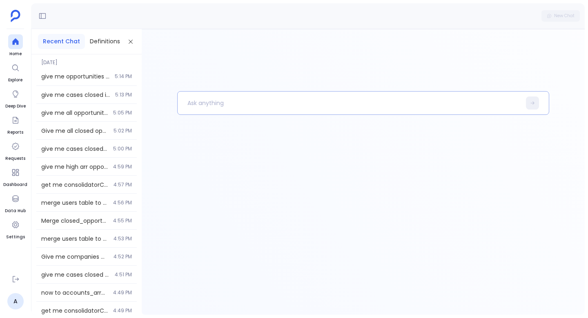
click at [339, 102] on p at bounding box center [349, 102] width 343 height 21
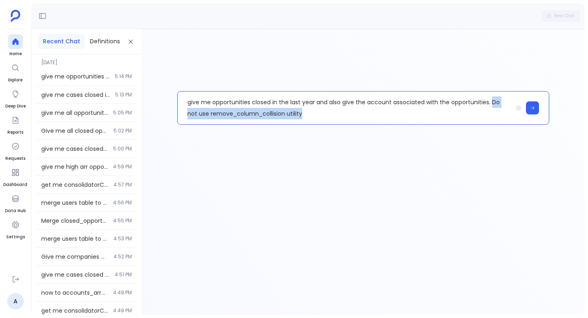
drag, startPoint x: 319, startPoint y: 114, endPoint x: 489, endPoint y: 103, distance: 170.2
click at [489, 103] on p "give me opportunities closed in the last year and also give the account associa…" at bounding box center [345, 107] width 335 height 33
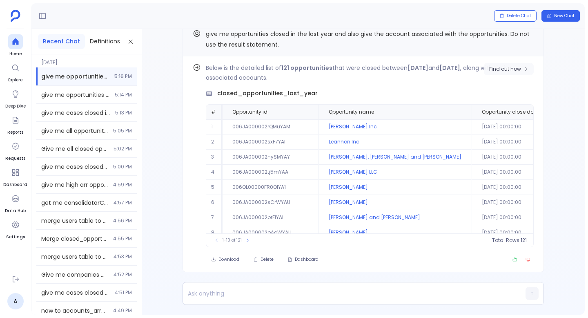
click at [503, 67] on span "Find out how" at bounding box center [505, 69] width 32 height 7
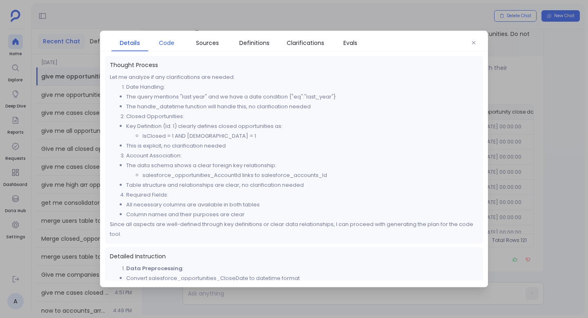
click at [162, 39] on span "Code" at bounding box center [167, 42] width 16 height 9
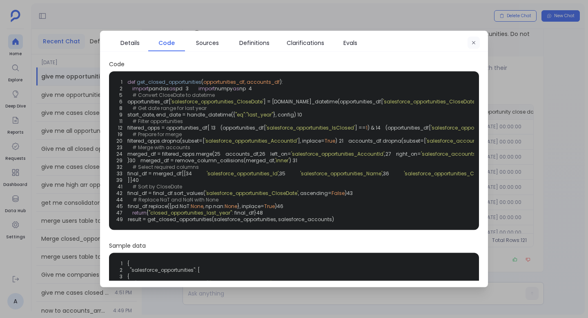
click at [477, 43] on button "button" at bounding box center [473, 43] width 12 height 12
